Goal: Information Seeking & Learning: Compare options

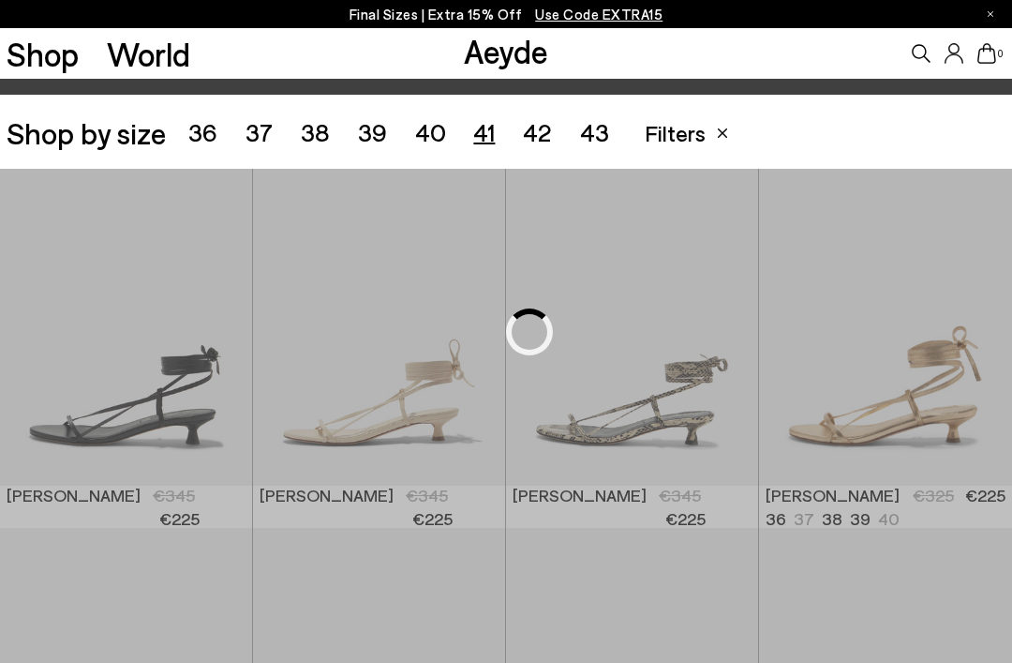
scroll to position [282, 0]
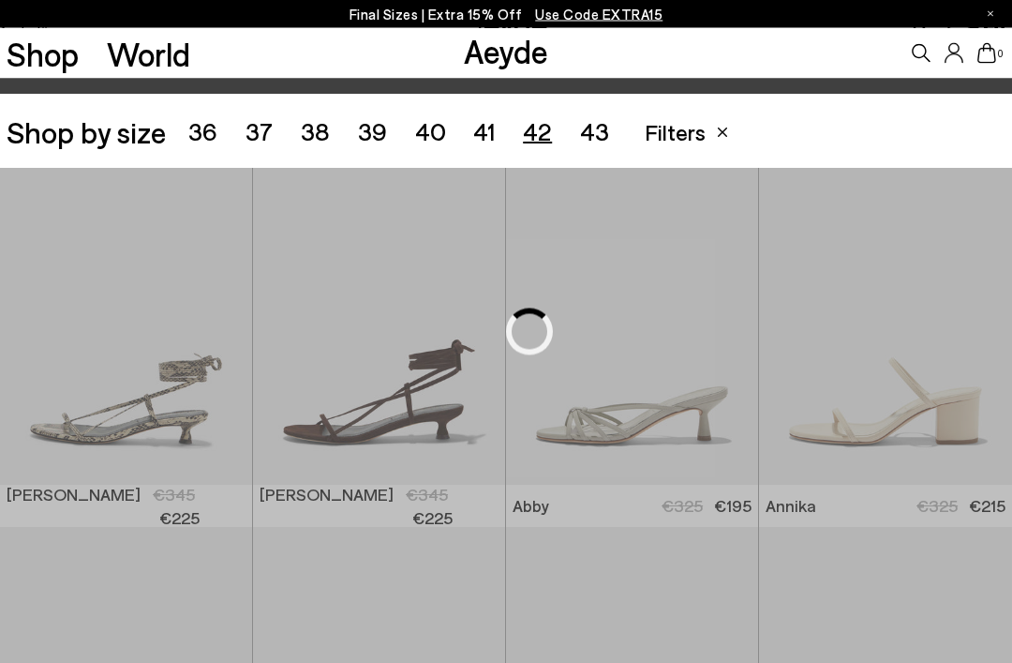
scroll to position [282, 0]
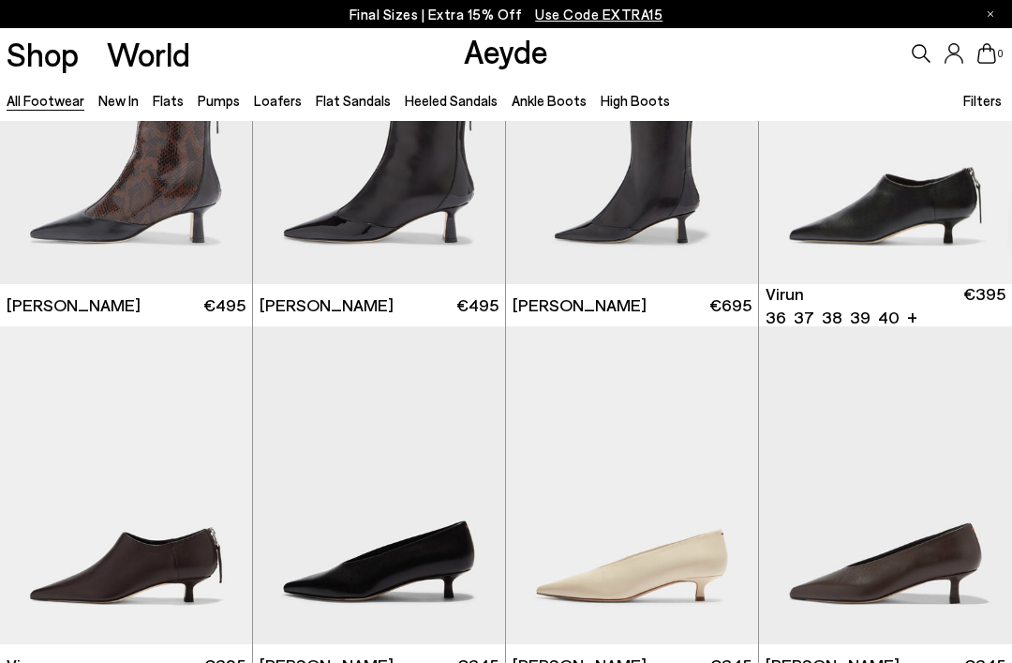
scroll to position [4527, 0]
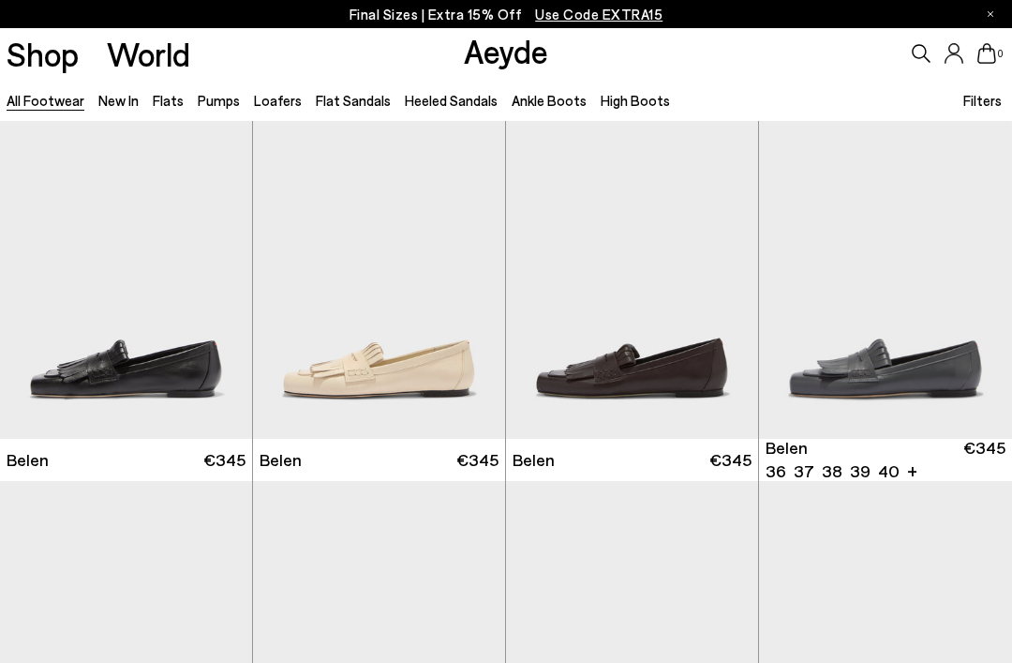
scroll to position [8287, 0]
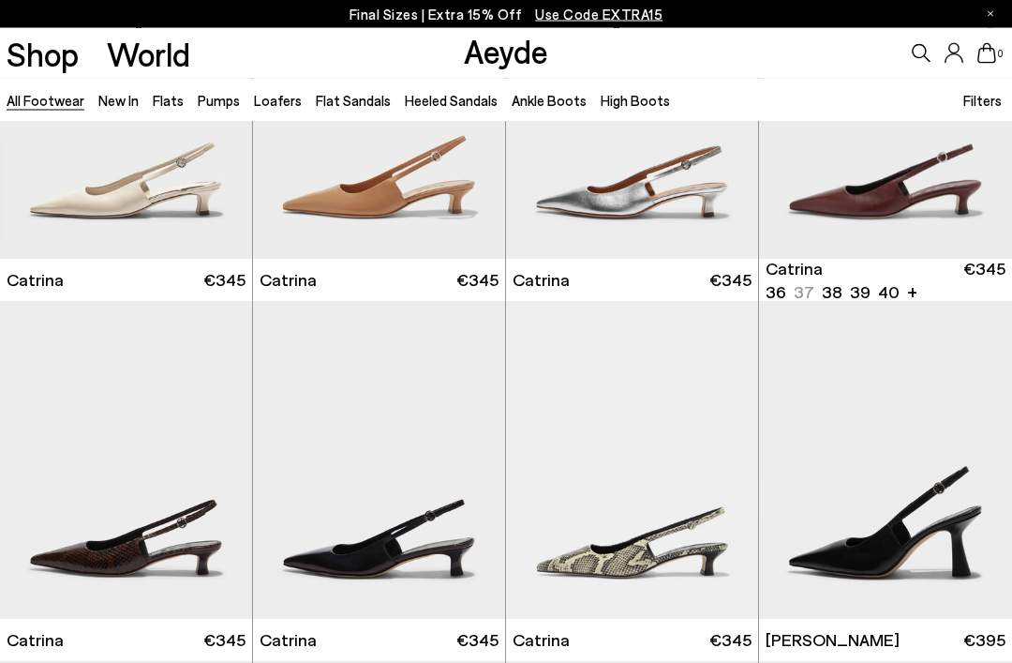
scroll to position [9525, 0]
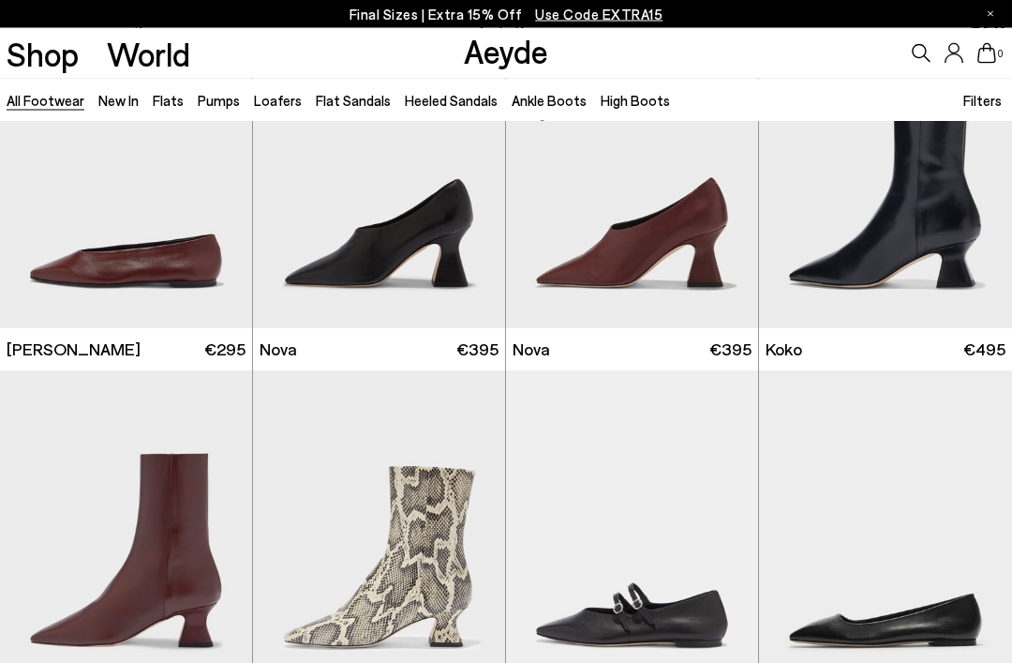
scroll to position [11612, 0]
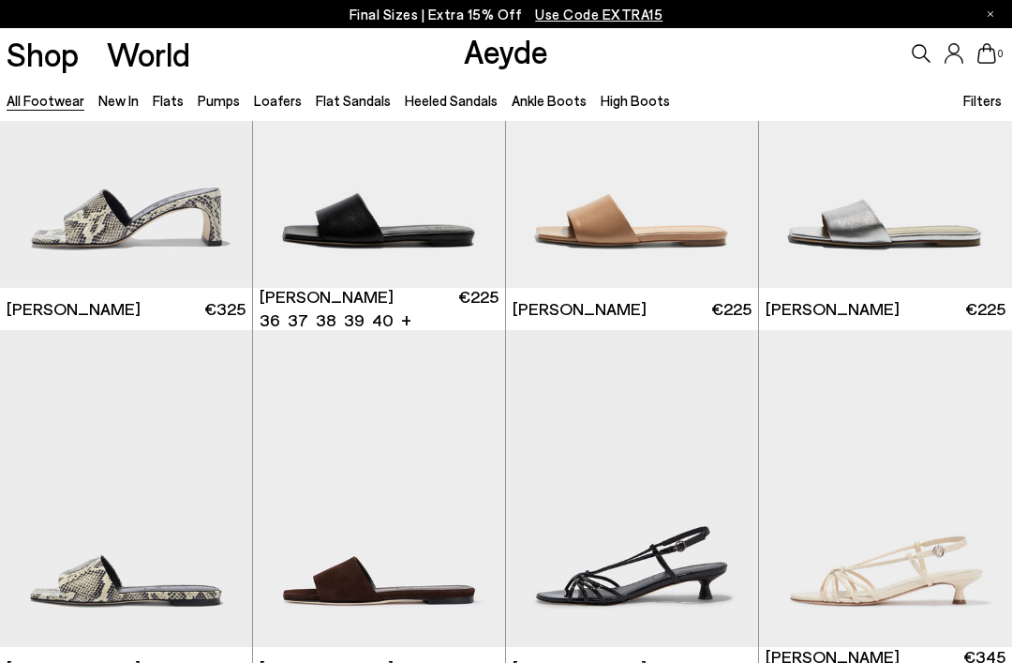
scroll to position [19261, 0]
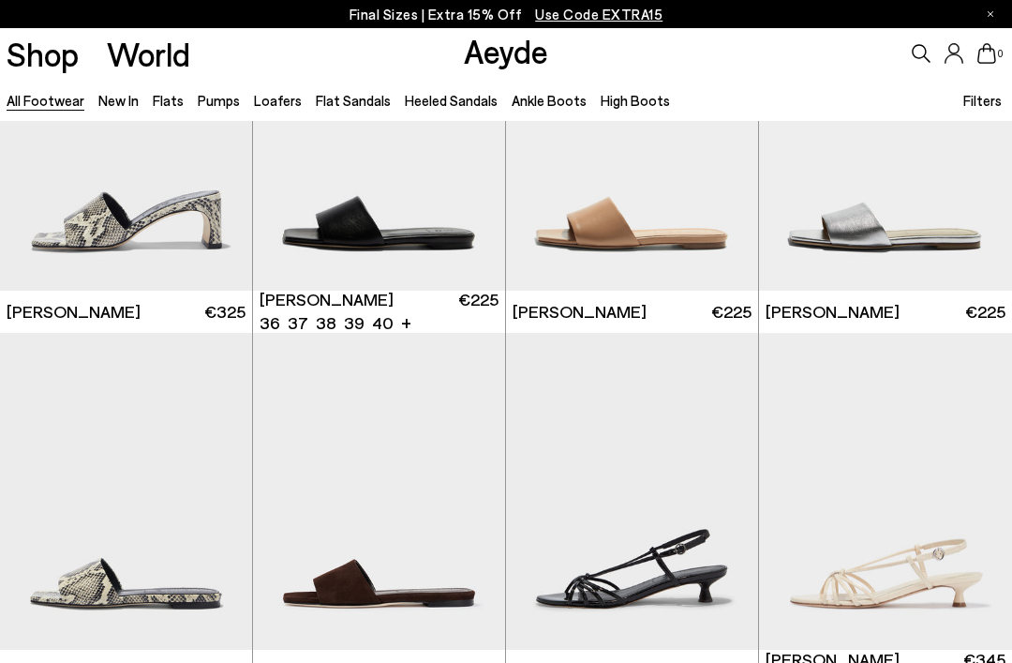
scroll to position [19196, 0]
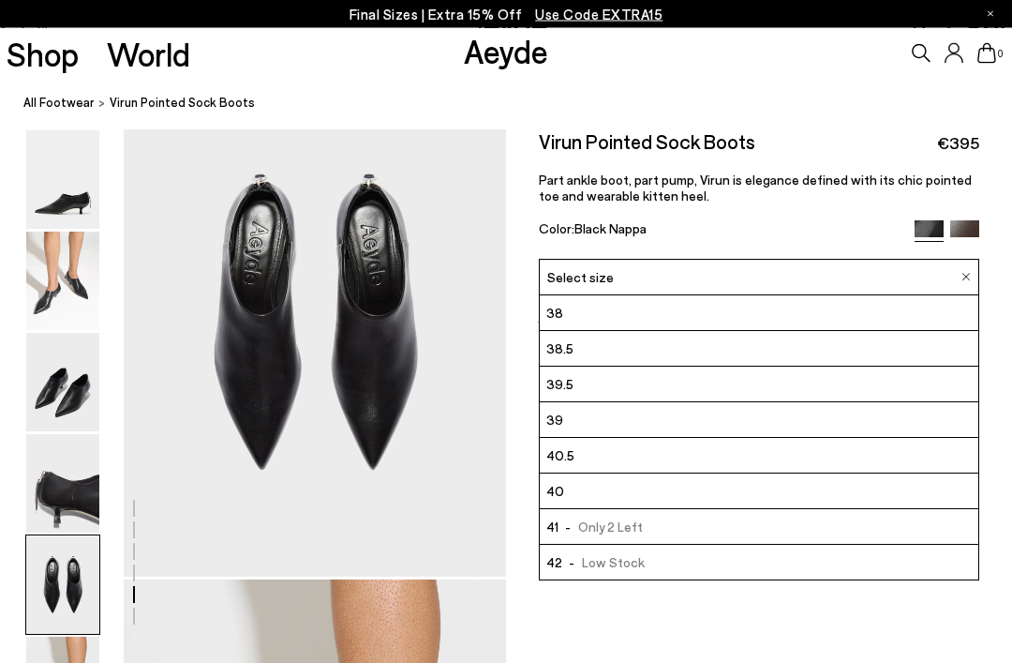
scroll to position [2124, 0]
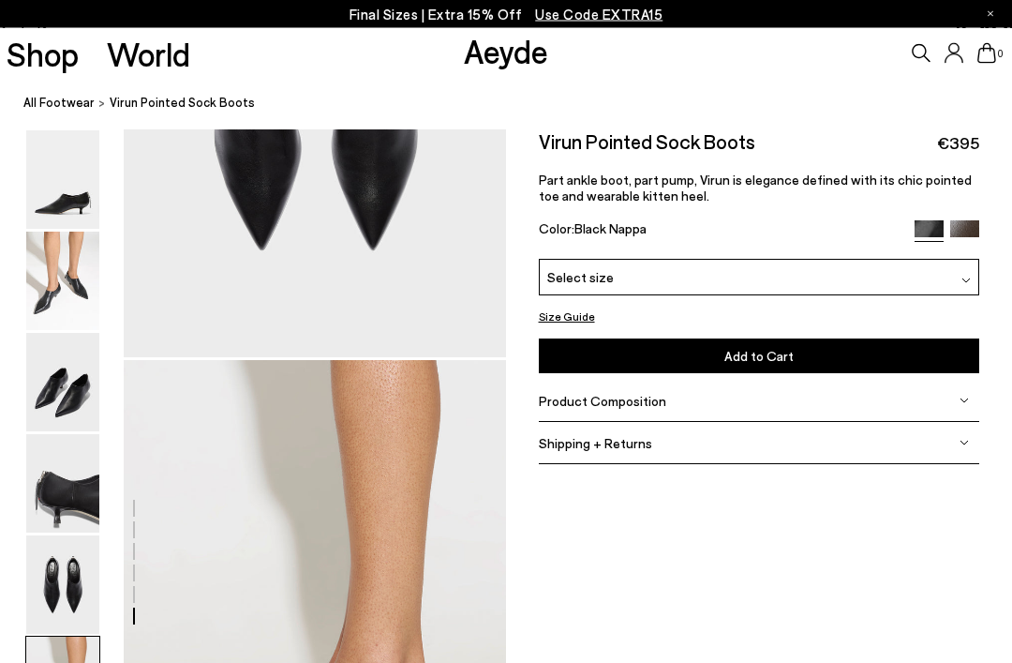
click at [73, 461] on img at bounding box center [62, 484] width 73 height 98
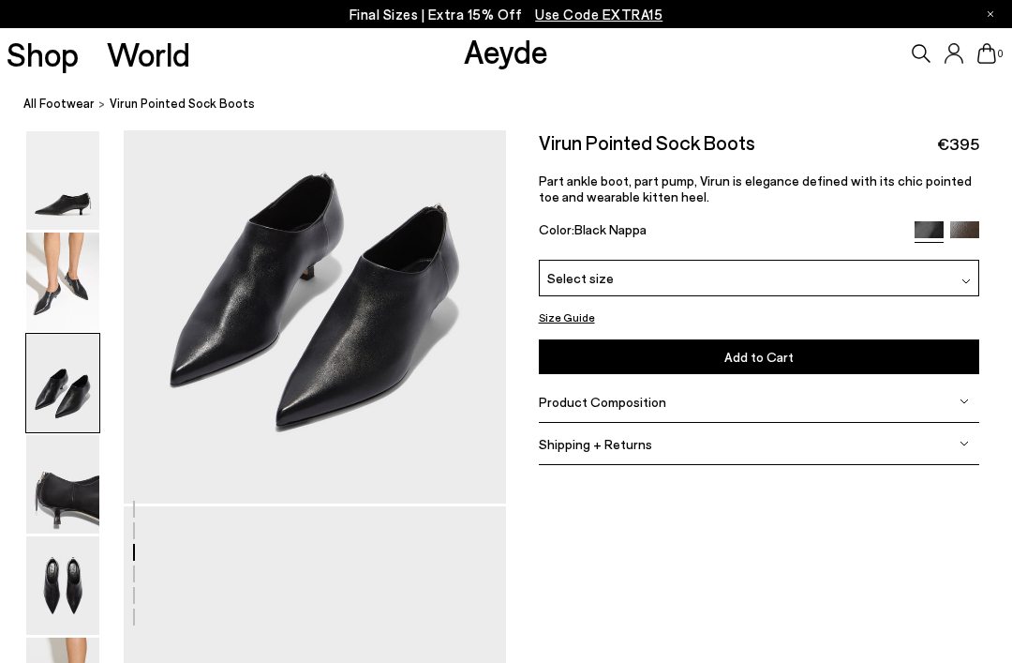
scroll to position [1085, 0]
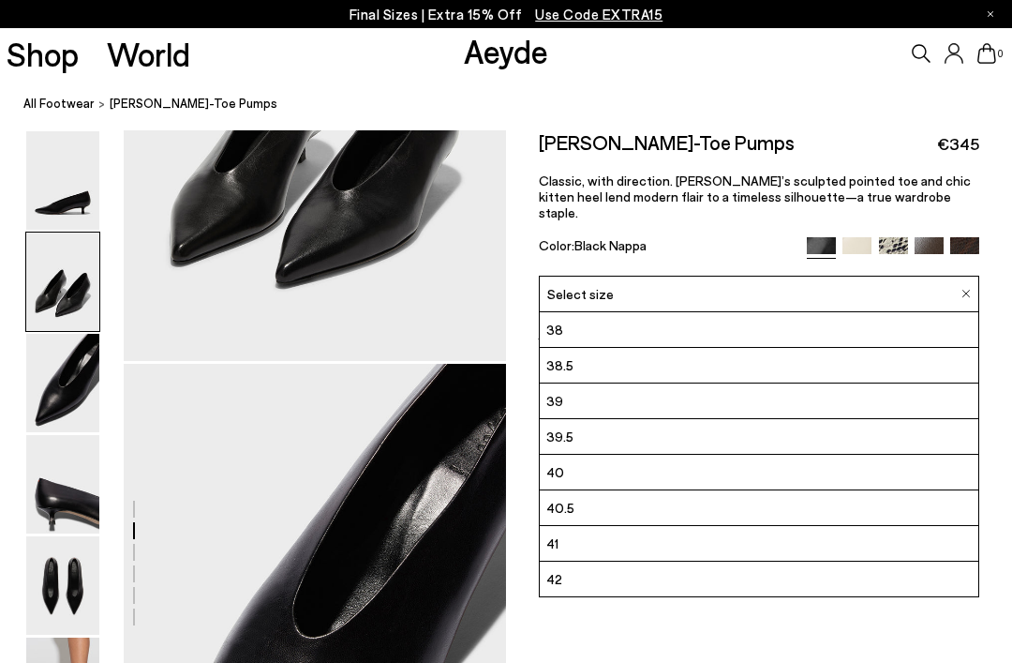
scroll to position [107, 0]
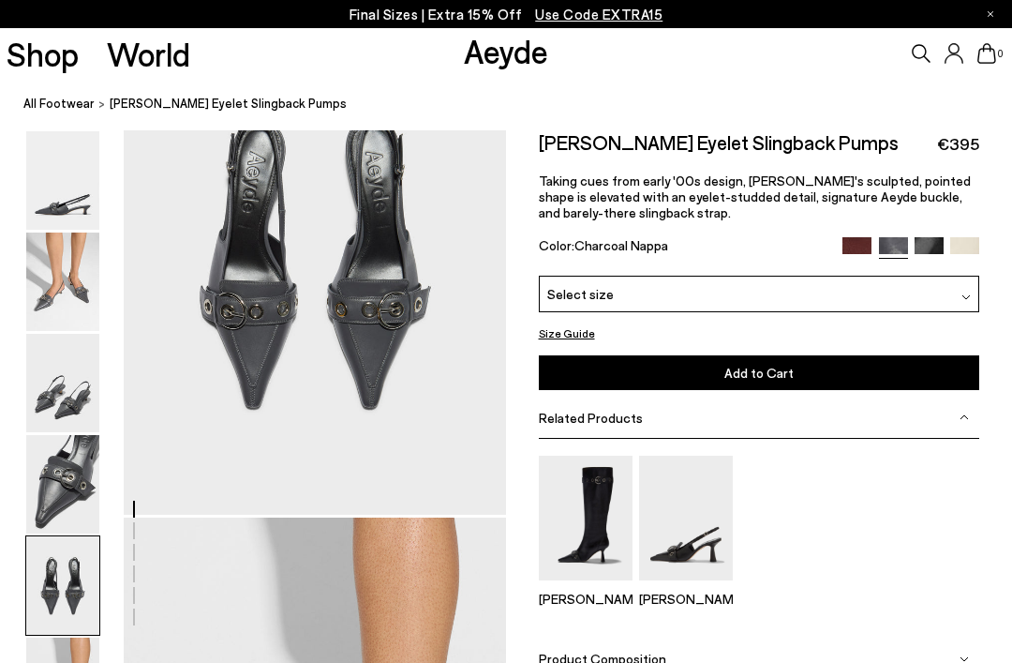
scroll to position [2170, 0]
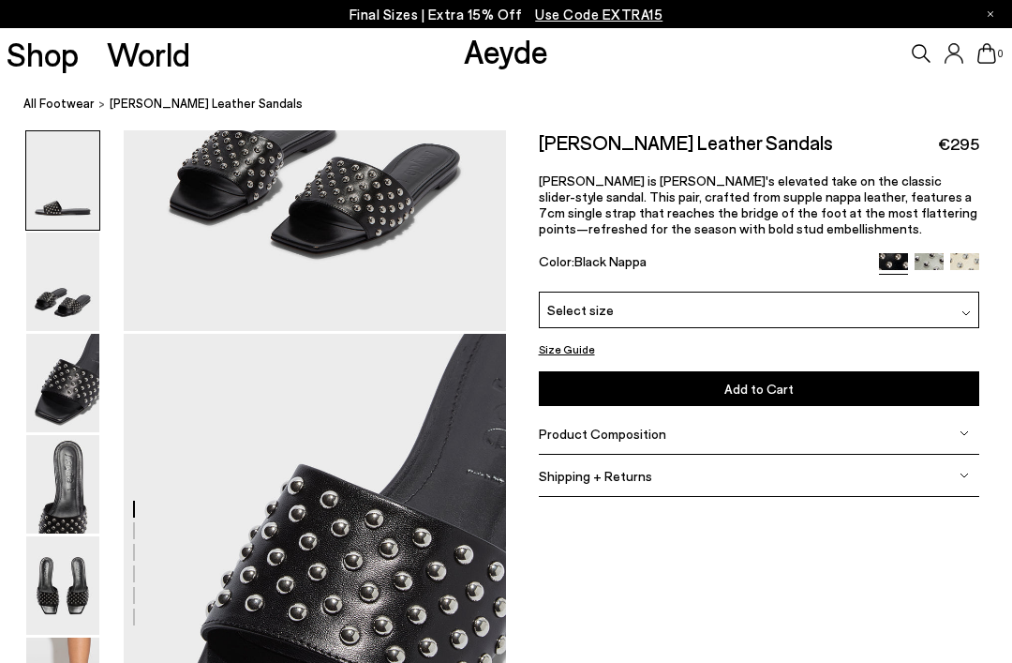
scroll to position [882, 0]
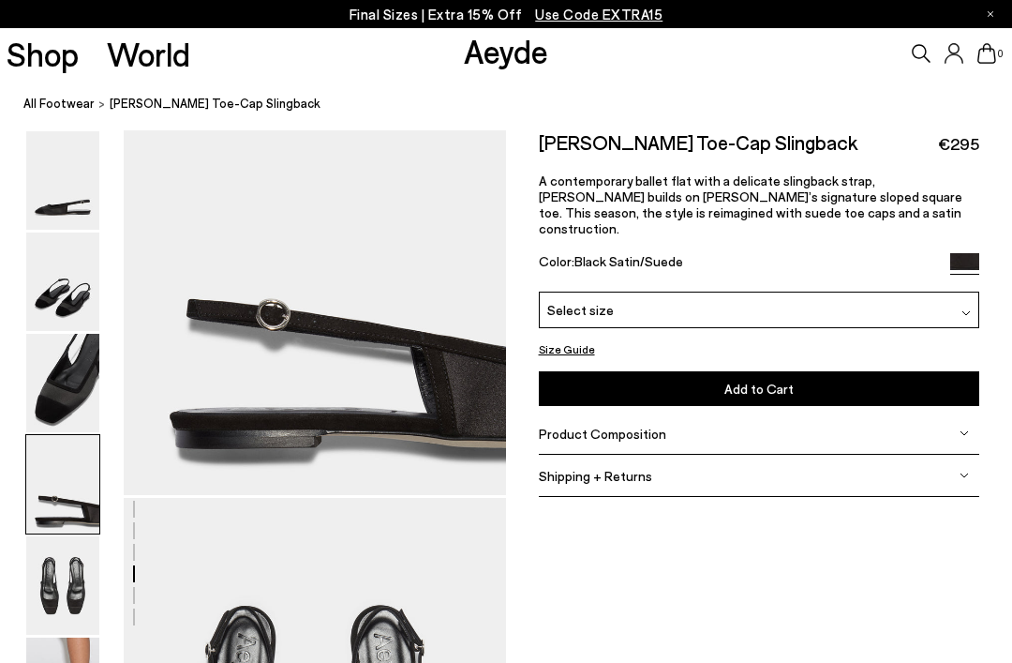
scroll to position [1658, 0]
